Goal: Transaction & Acquisition: Purchase product/service

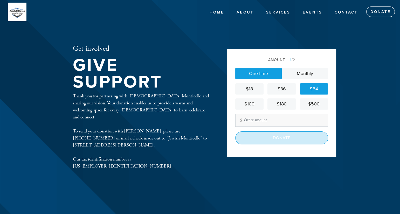
click at [281, 137] on input "Donate" at bounding box center [281, 137] width 93 height 13
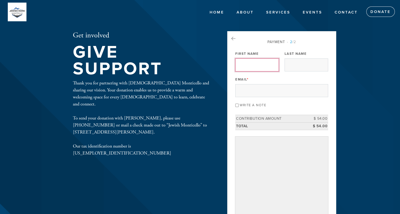
click at [248, 63] on input "First Name" at bounding box center [257, 64] width 44 height 13
type input "[PERSON_NAME]"
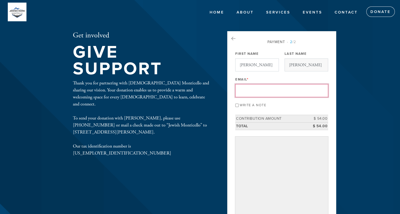
type input "[EMAIL_ADDRESS][DOMAIN_NAME]"
click at [278, 104] on div "Write a note" at bounding box center [281, 104] width 93 height 7
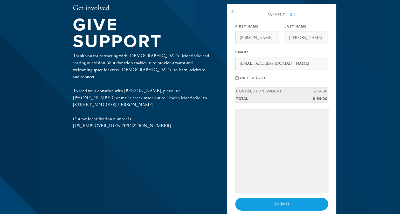
scroll to position [28, 0]
click at [342, 149] on header "Home About Services High Holidays Bagels Lox & Tefillin [DEMOGRAPHIC_DATA] Wome…" at bounding box center [200, 116] width 400 height 289
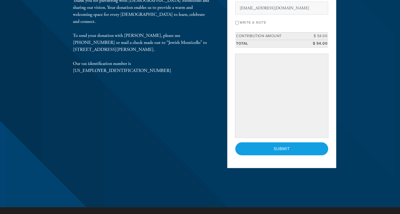
scroll to position [83, 0]
click at [309, 156] on div "Payment 2 /2 Payment Processor Pay Later Credit_card PayPal First Name [PERSON_…" at bounding box center [281, 57] width 109 height 219
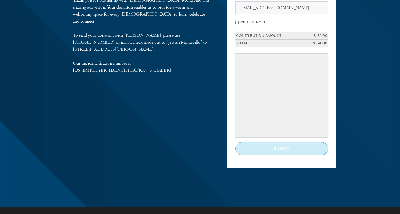
click at [297, 149] on input "Submit" at bounding box center [281, 148] width 93 height 13
